Goal: Task Accomplishment & Management: Use online tool/utility

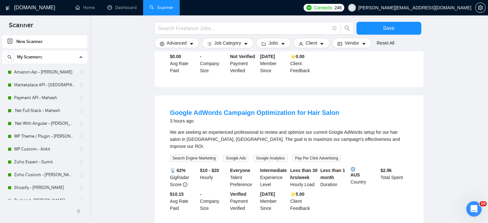
scroll to position [643, 0]
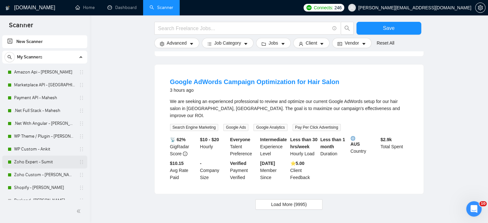
click at [44, 163] on link "Zoho Expert - Sumit" at bounding box center [44, 162] width 61 height 13
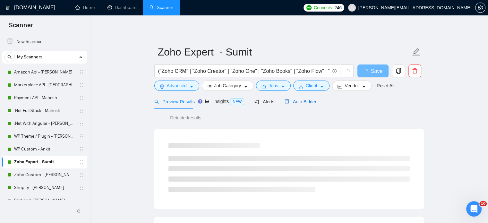
click at [294, 102] on span "Auto Bidder" at bounding box center [301, 101] width 32 height 5
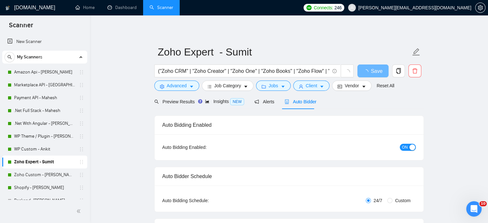
radio input "false"
radio input "true"
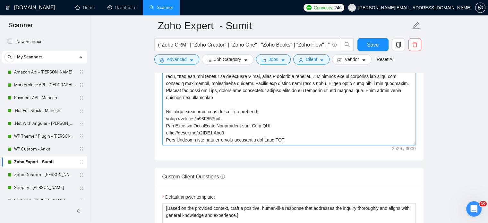
click at [241, 104] on textarea "Cover letter template:" at bounding box center [289, 73] width 254 height 144
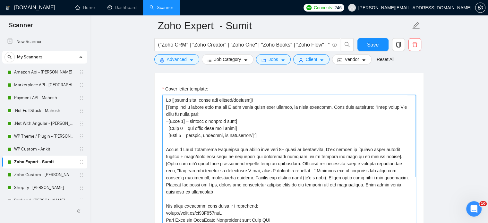
scroll to position [738, 0]
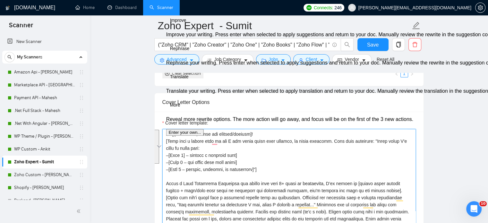
drag, startPoint x: 261, startPoint y: 169, endPoint x: 165, endPoint y: 140, distance: 100.2
click at [165, 140] on div "Cover Letter Options Cover letter template:" at bounding box center [289, 191] width 270 height 196
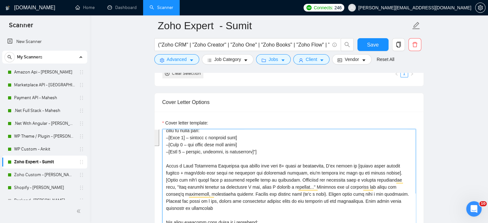
scroll to position [32, 0]
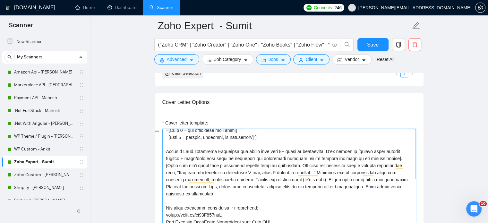
click at [279, 194] on textarea "Cover letter template:" at bounding box center [289, 201] width 254 height 144
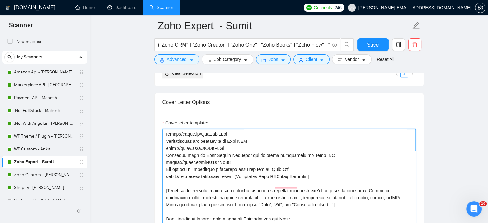
scroll to position [0, 0]
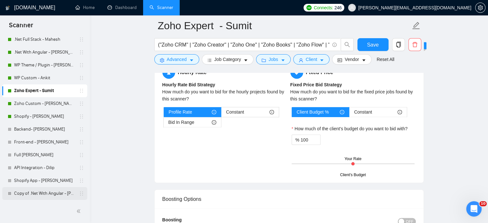
click at [44, 194] on link "Copy of .Net With Angular - [PERSON_NAME]" at bounding box center [44, 193] width 61 height 13
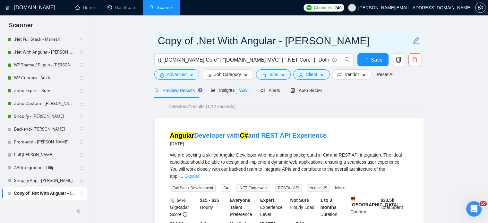
click at [415, 40] on icon "edit" at bounding box center [415, 40] width 7 height 7
drag, startPoint x: 318, startPoint y: 39, endPoint x: 129, endPoint y: 36, distance: 189.1
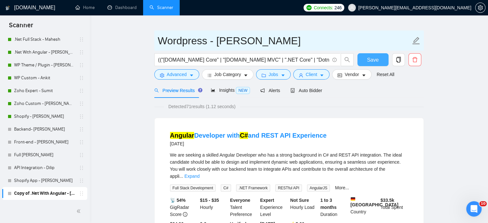
type input "Wordpress - [PERSON_NAME]"
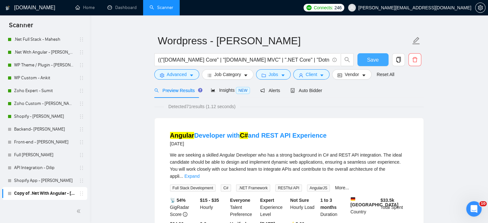
click at [380, 56] on button "Save" at bounding box center [373, 59] width 31 height 13
click at [306, 90] on span "Auto Bidder" at bounding box center [306, 90] width 32 height 5
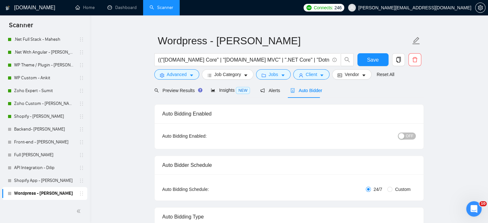
radio input "false"
radio input "true"
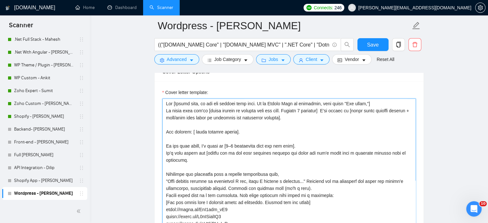
click at [225, 140] on textarea "Cover letter template:" at bounding box center [289, 171] width 254 height 144
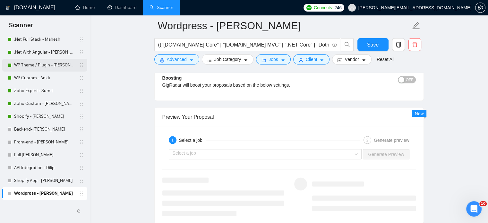
click at [47, 63] on link "WP Theme / Plugin - [PERSON_NAME]" at bounding box center [44, 65] width 61 height 13
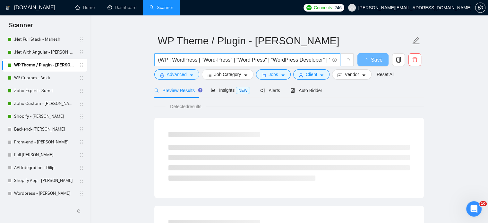
click at [202, 58] on input "(WP | WordPress | "Word-Press" | "Word Press" | "WordPress Developer" | "WordPr…" at bounding box center [243, 60] width 171 height 8
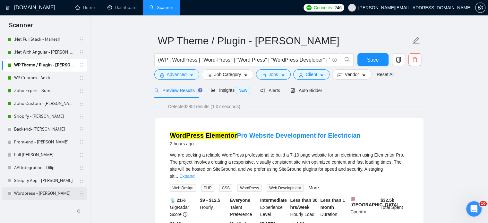
click at [40, 194] on link "Wordpress - [PERSON_NAME]" at bounding box center [44, 193] width 61 height 13
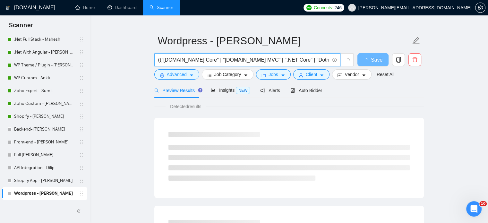
click at [223, 61] on input "(("[DOMAIN_NAME] Core" | "[DOMAIN_NAME] MVC" | ".NET Core" | "Dotnet Core" | "C…" at bounding box center [243, 60] width 171 height 8
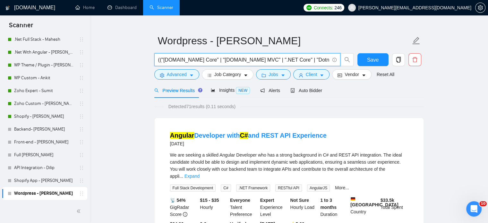
paste input "WP | WordPress | "Word-Press" | "Word Press" | "WordPress Developer" | "WordPre…"
type input "(WP | WordPress | "Word-Press" | "Word Press" | "WordPress Developer" | "WordPr…"
click at [375, 62] on span "Save" at bounding box center [373, 60] width 12 height 8
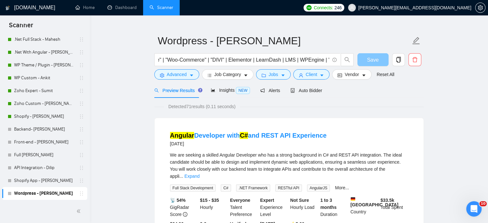
scroll to position [0, 0]
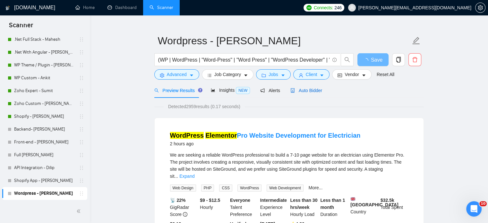
click at [306, 90] on span "Auto Bidder" at bounding box center [306, 90] width 32 height 5
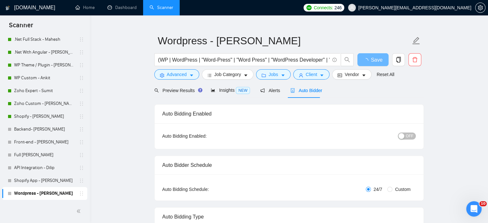
radio input "false"
radio input "true"
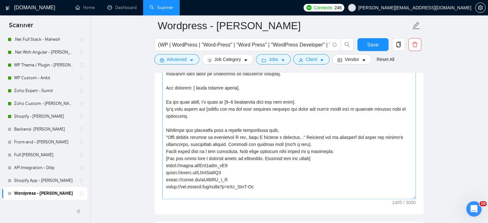
scroll to position [781, 0]
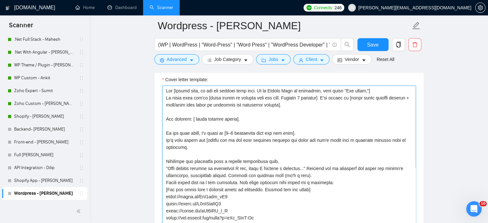
click at [204, 154] on textarea "Cover letter template:" at bounding box center [289, 158] width 254 height 144
click at [178, 113] on textarea "Cover letter template:" at bounding box center [289, 158] width 254 height 144
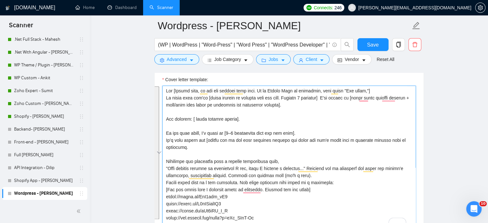
drag, startPoint x: 166, startPoint y: 91, endPoint x: 269, endPoint y: 218, distance: 163.4
click at [264, 223] on textarea "Cover letter template:" at bounding box center [289, 158] width 254 height 144
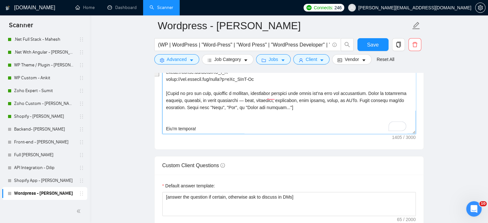
scroll to position [49, 0]
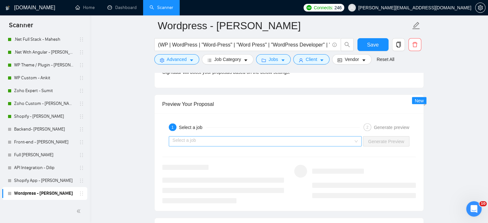
click at [354, 139] on input "search" at bounding box center [263, 142] width 181 height 10
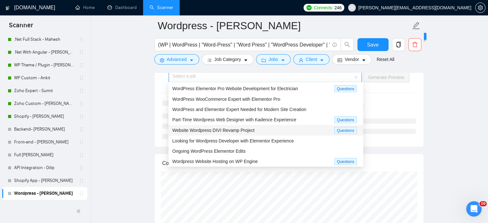
click at [188, 131] on span "Website Wordpress DIVI Revamp Project" at bounding box center [213, 130] width 82 height 5
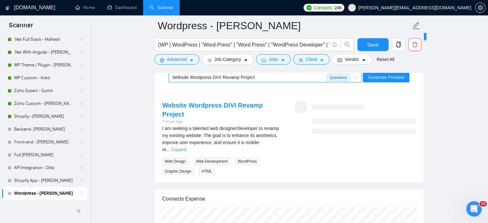
click at [186, 147] on link "Expand" at bounding box center [178, 149] width 15 height 5
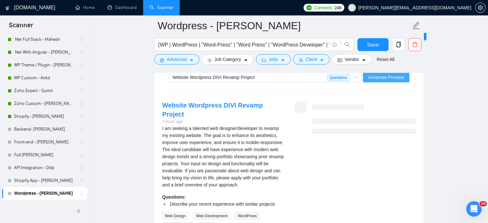
click at [386, 77] on span "Generate Preview" at bounding box center [386, 77] width 36 height 7
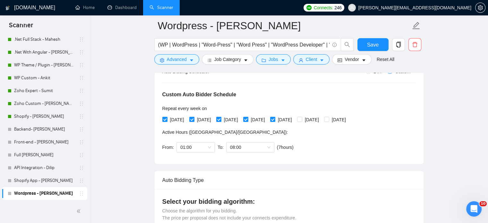
scroll to position [108, 0]
